Goal: Browse casually

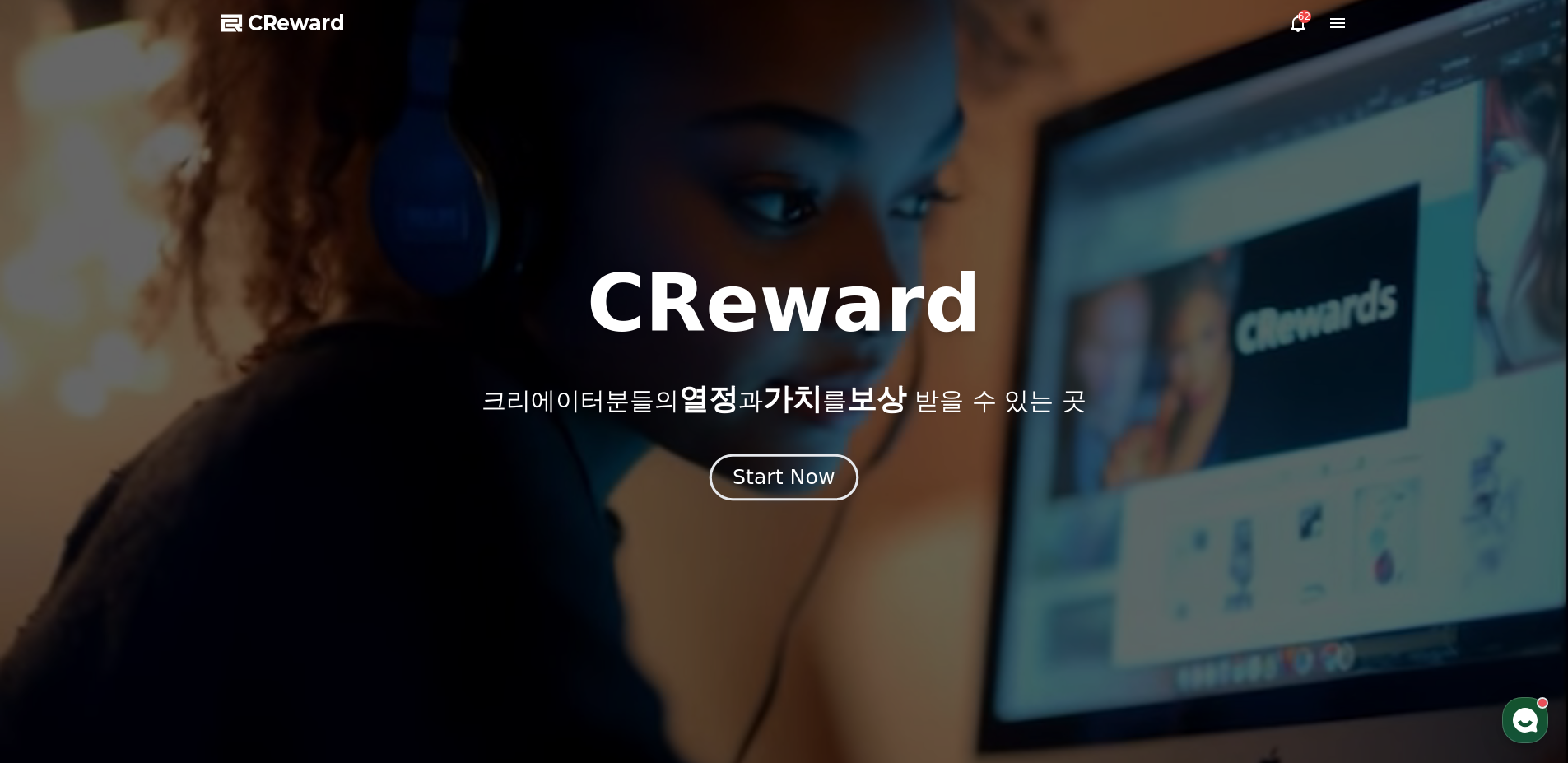
click at [777, 486] on div "Start Now" at bounding box center [784, 477] width 102 height 28
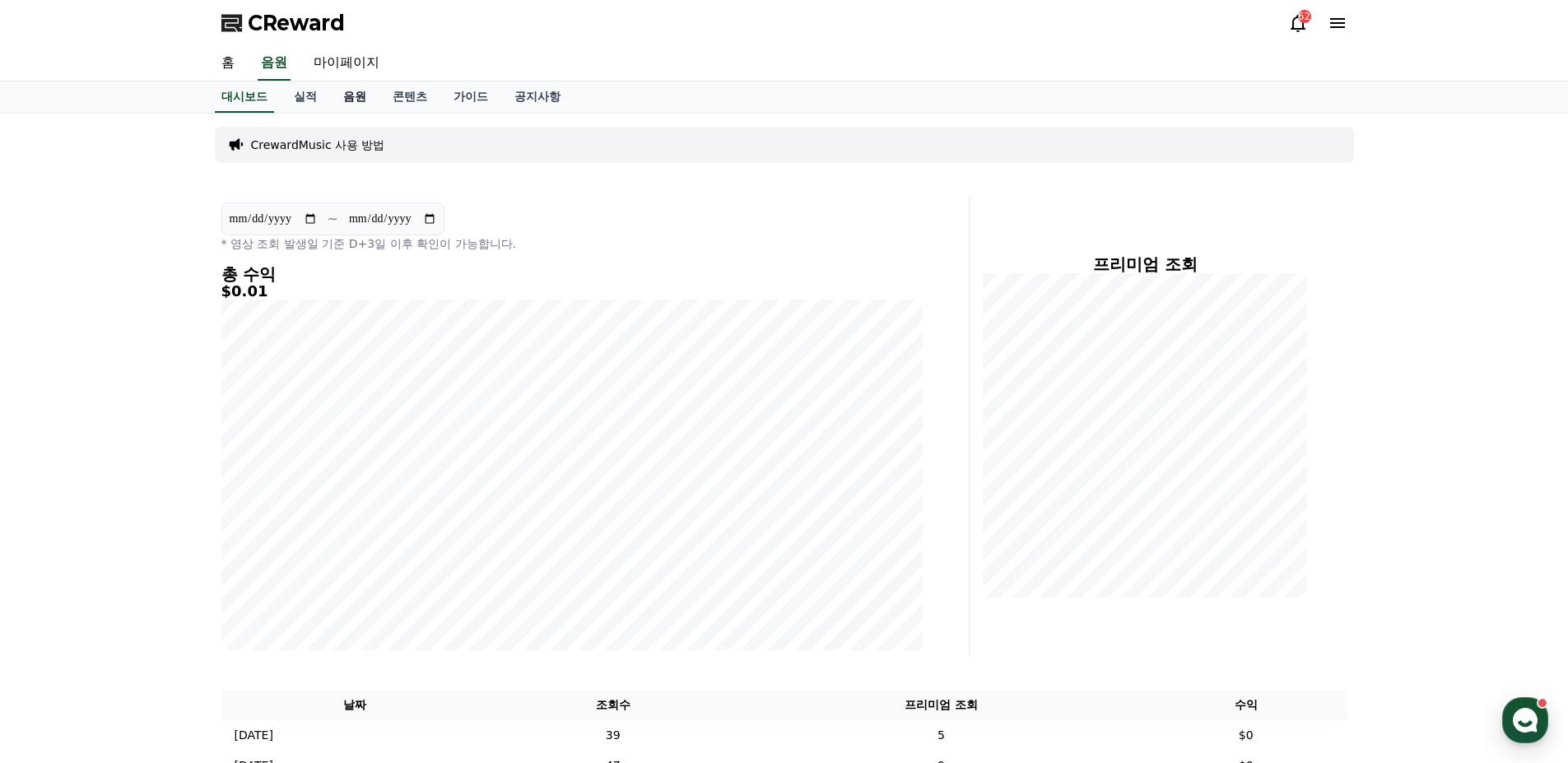
click at [356, 97] on link "음원" at bounding box center [355, 97] width 50 height 31
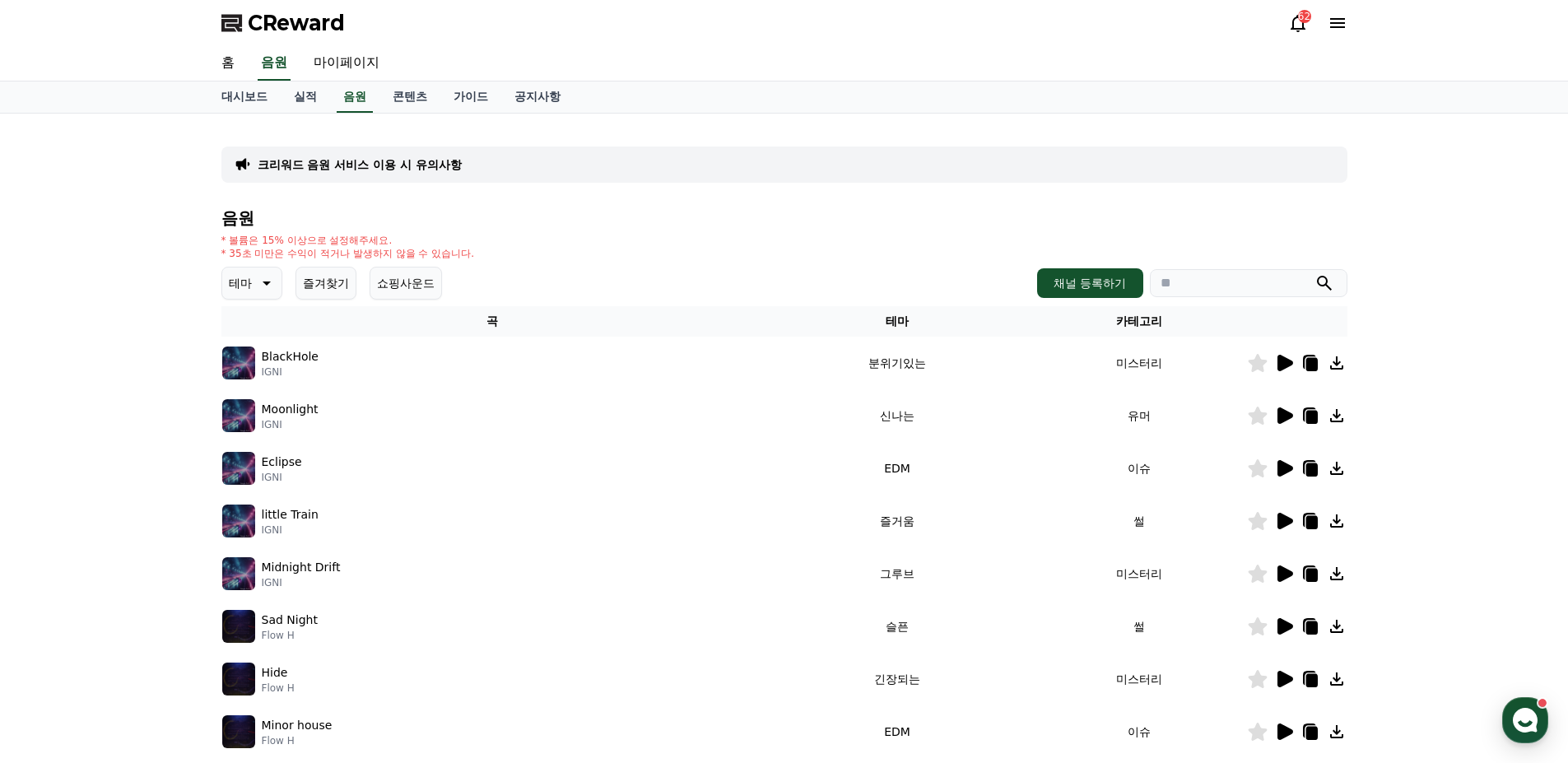
click at [1275, 421] on icon at bounding box center [1284, 415] width 20 height 20
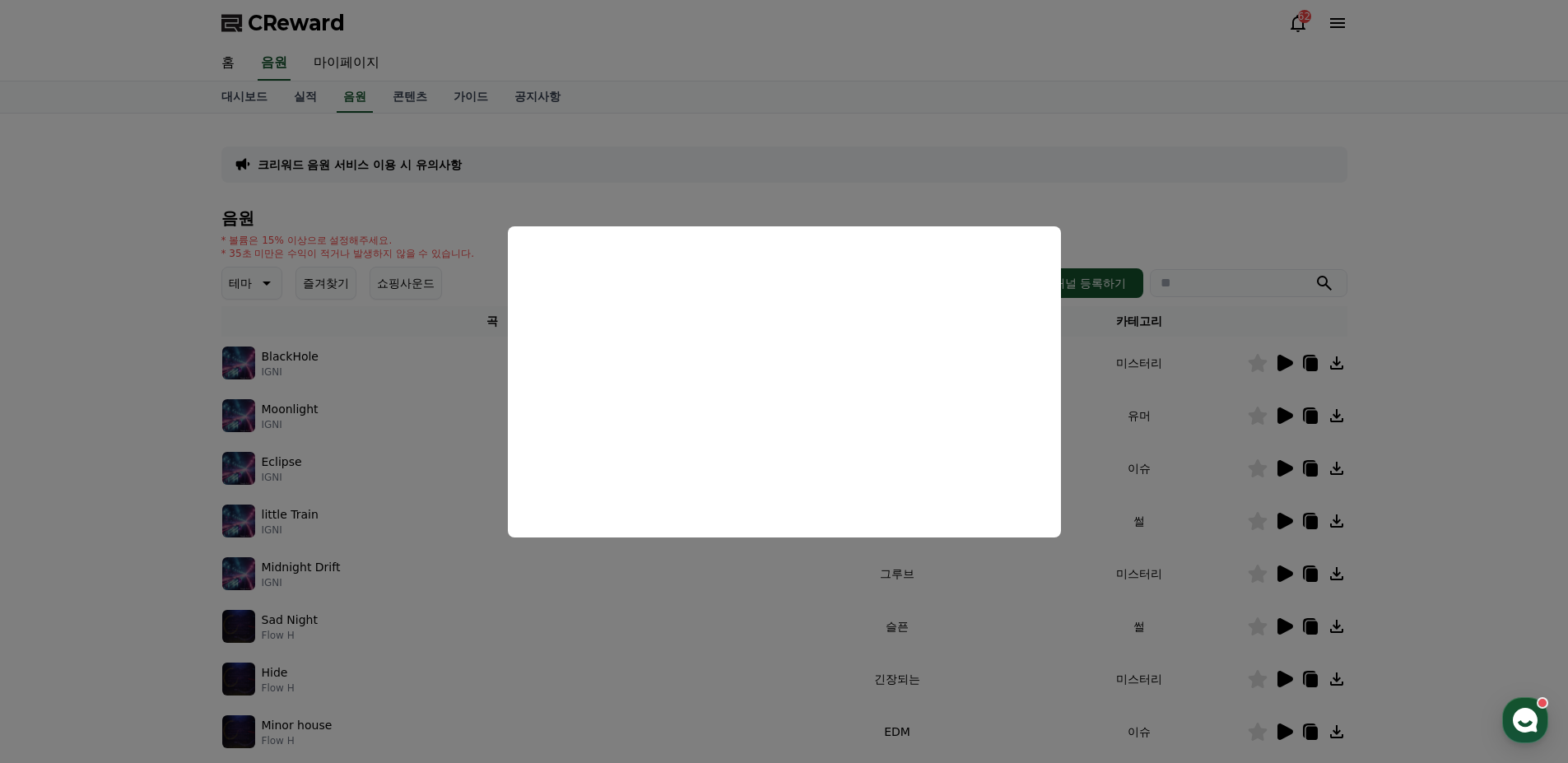
click at [1395, 212] on button "close modal" at bounding box center [784, 381] width 1568 height 763
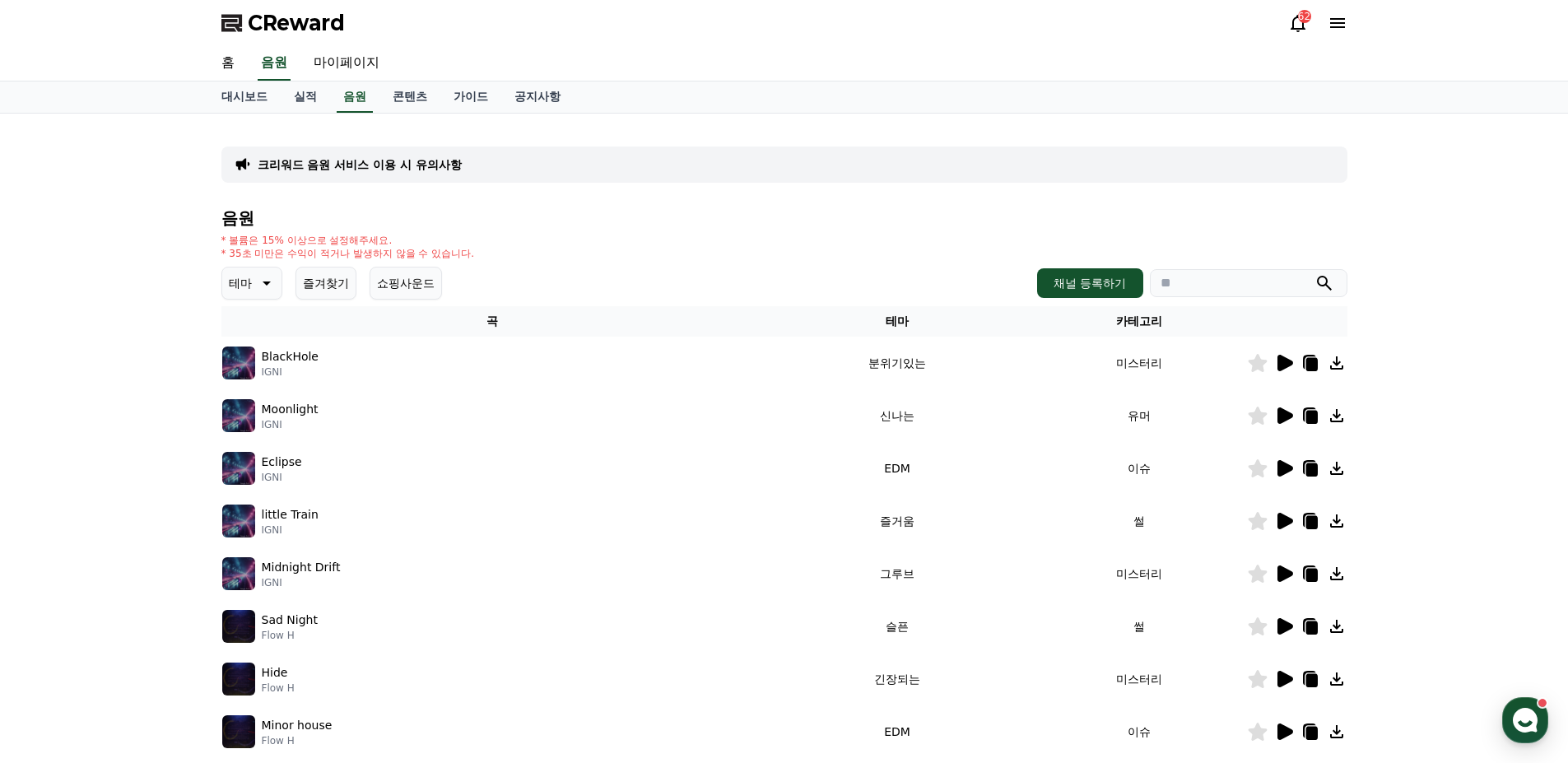
click at [253, 269] on button "테마" at bounding box center [252, 283] width 61 height 33
click at [262, 416] on button "신나는" at bounding box center [247, 418] width 48 height 36
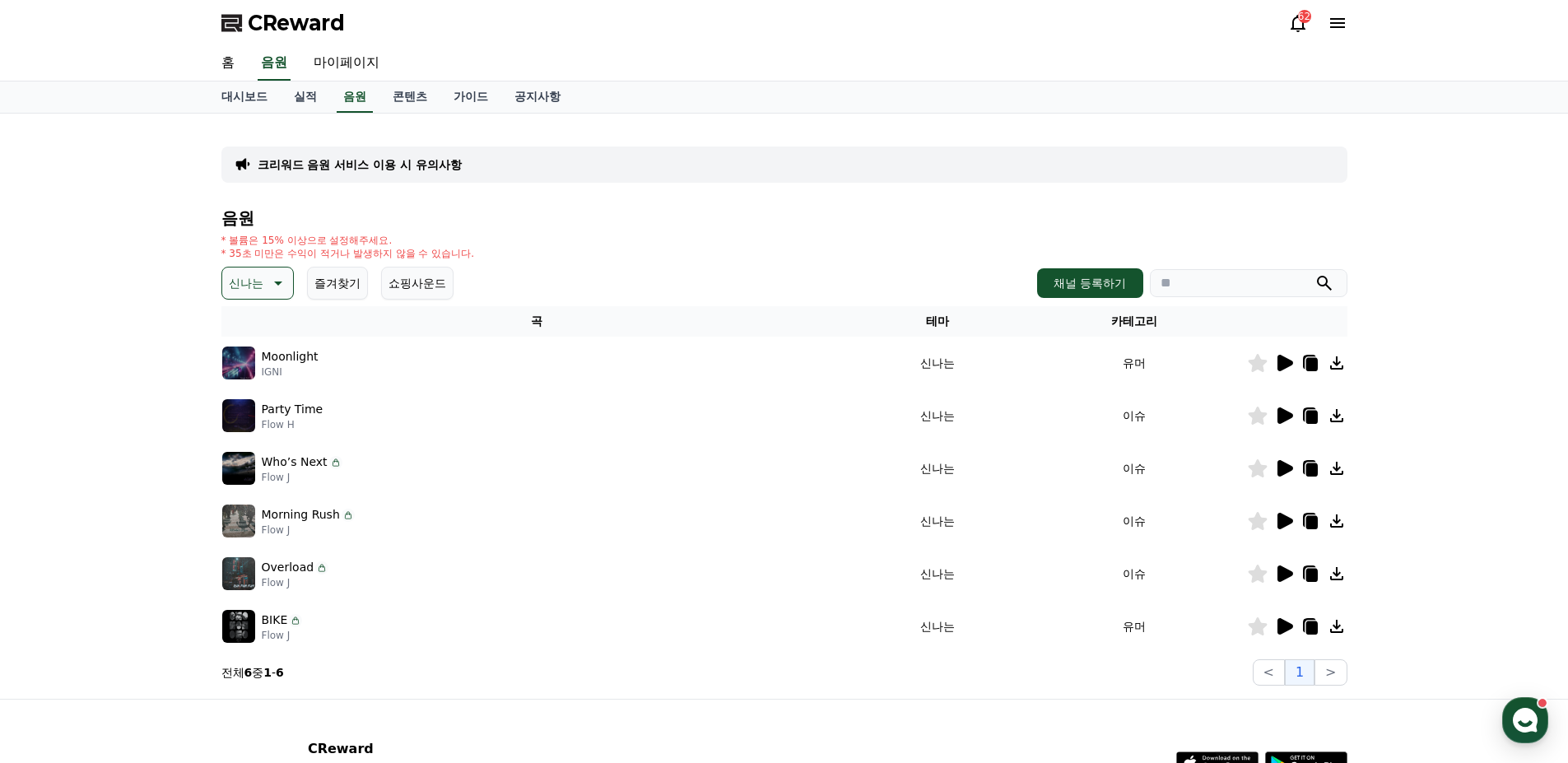
click at [1286, 420] on icon at bounding box center [1285, 415] width 16 height 17
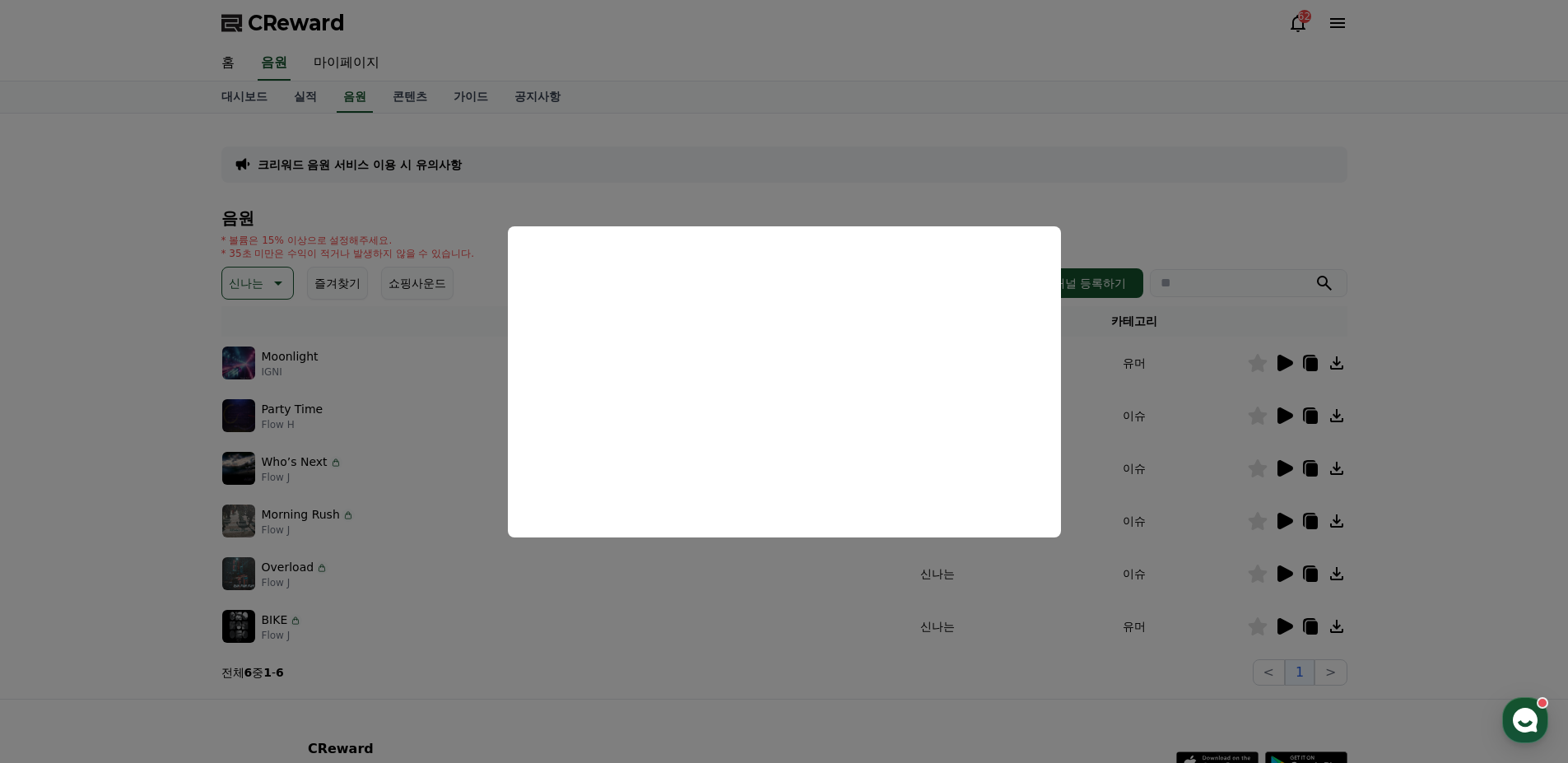
click at [1439, 498] on button "close modal" at bounding box center [784, 381] width 1568 height 763
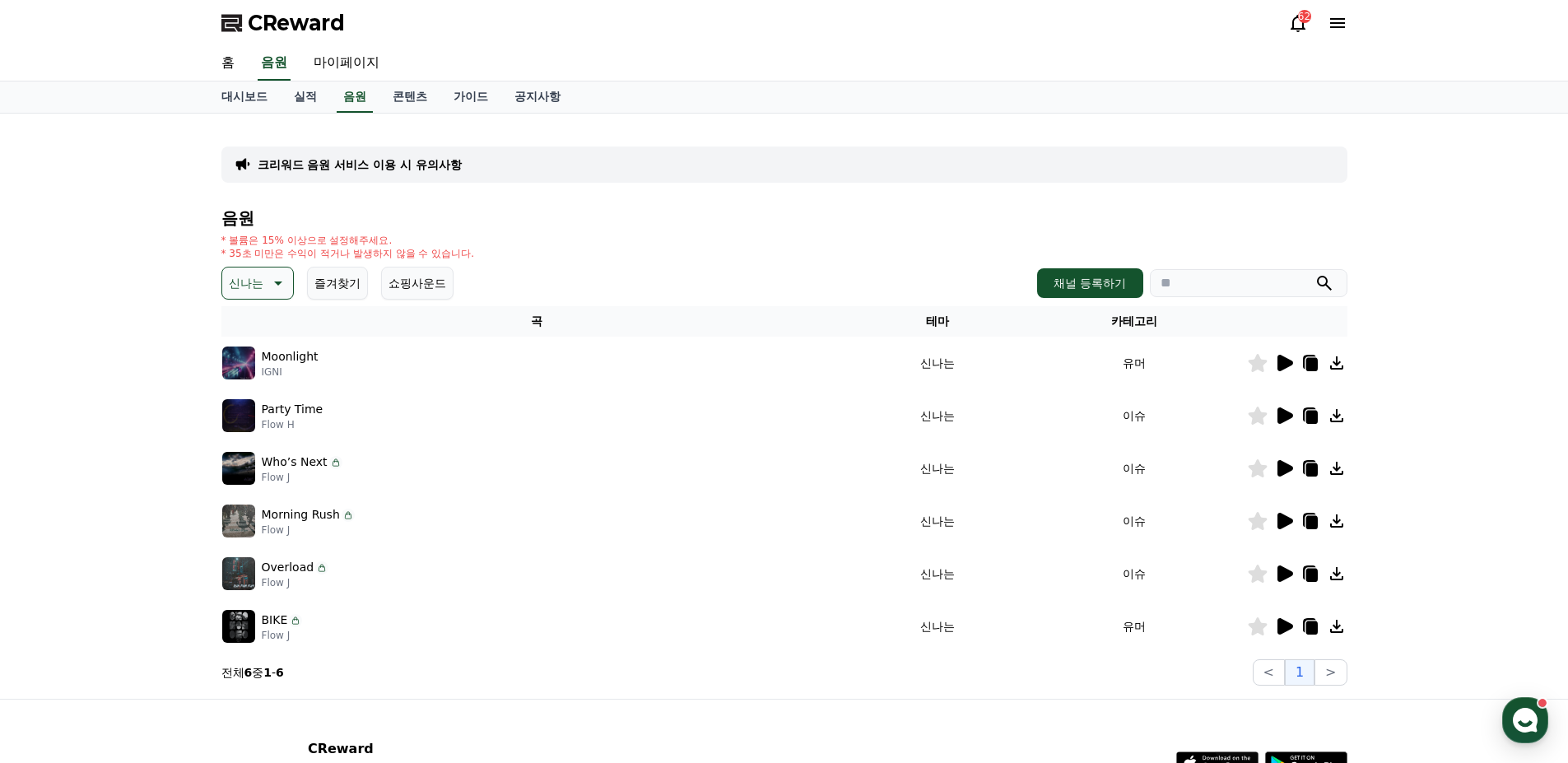
click at [1311, 416] on icon at bounding box center [1311, 416] width 12 height 13
